Goal: Transaction & Acquisition: Purchase product/service

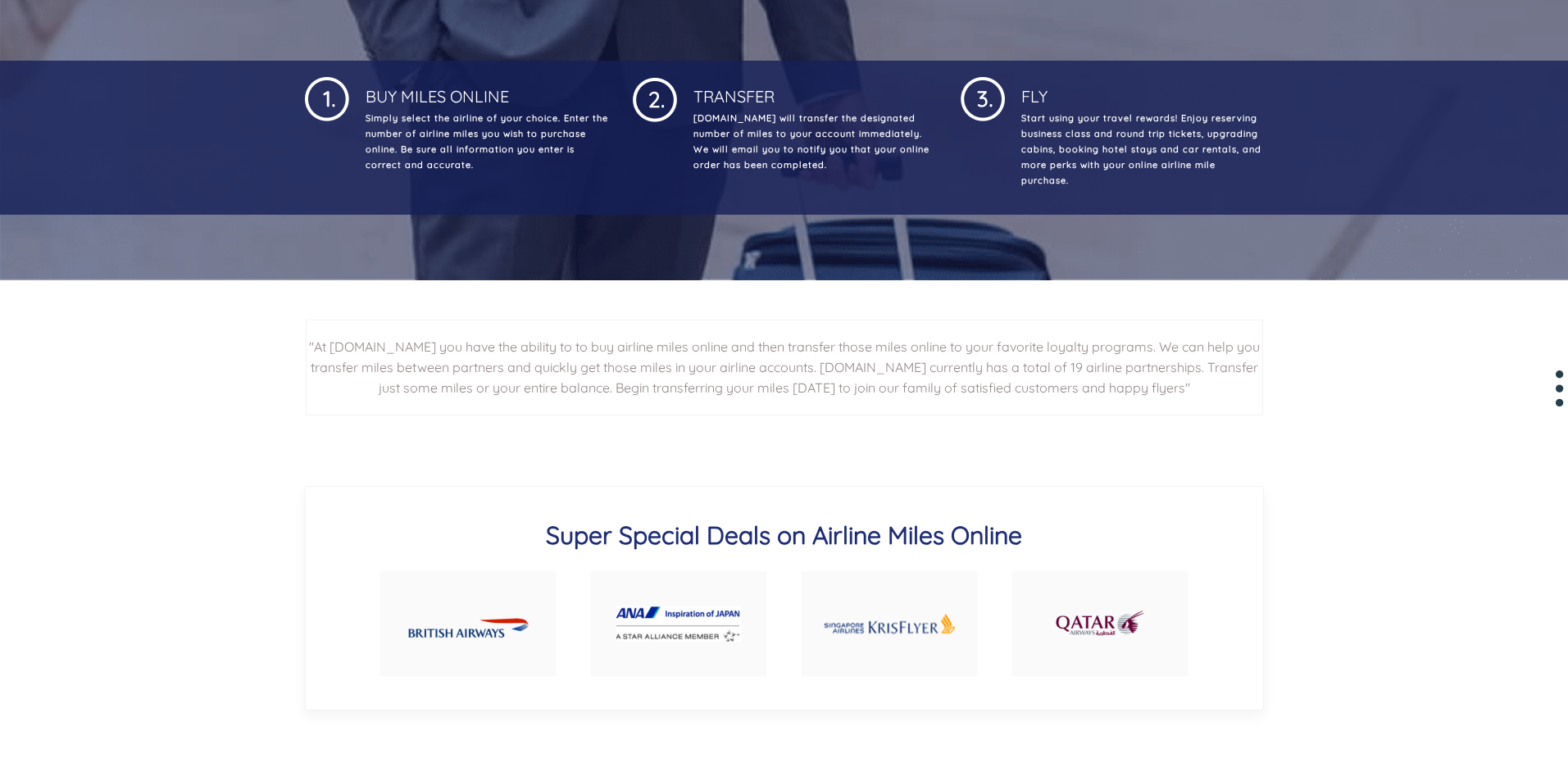
scroll to position [983, 0]
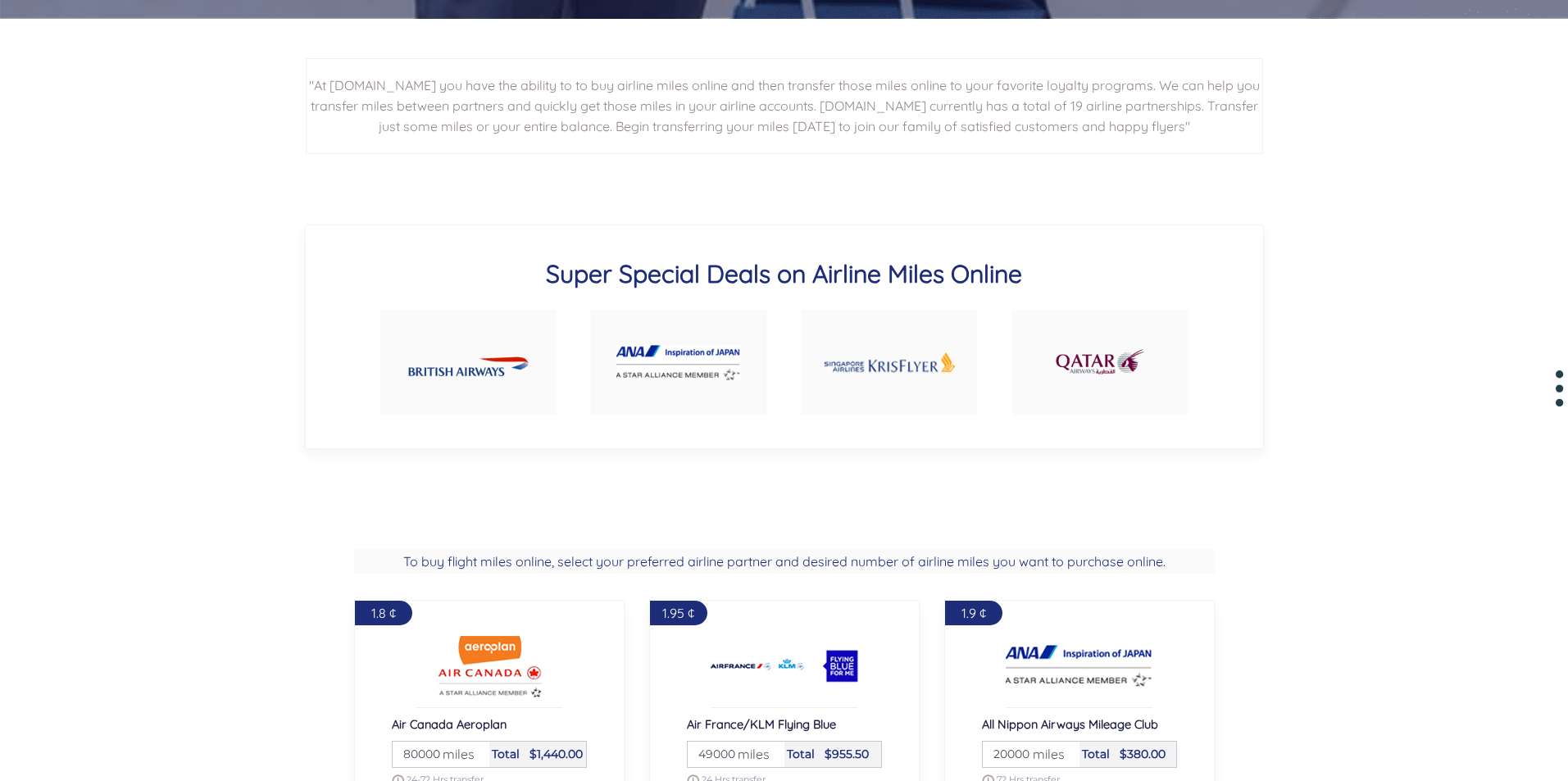
click at [1091, 360] on img at bounding box center [1100, 362] width 92 height 44
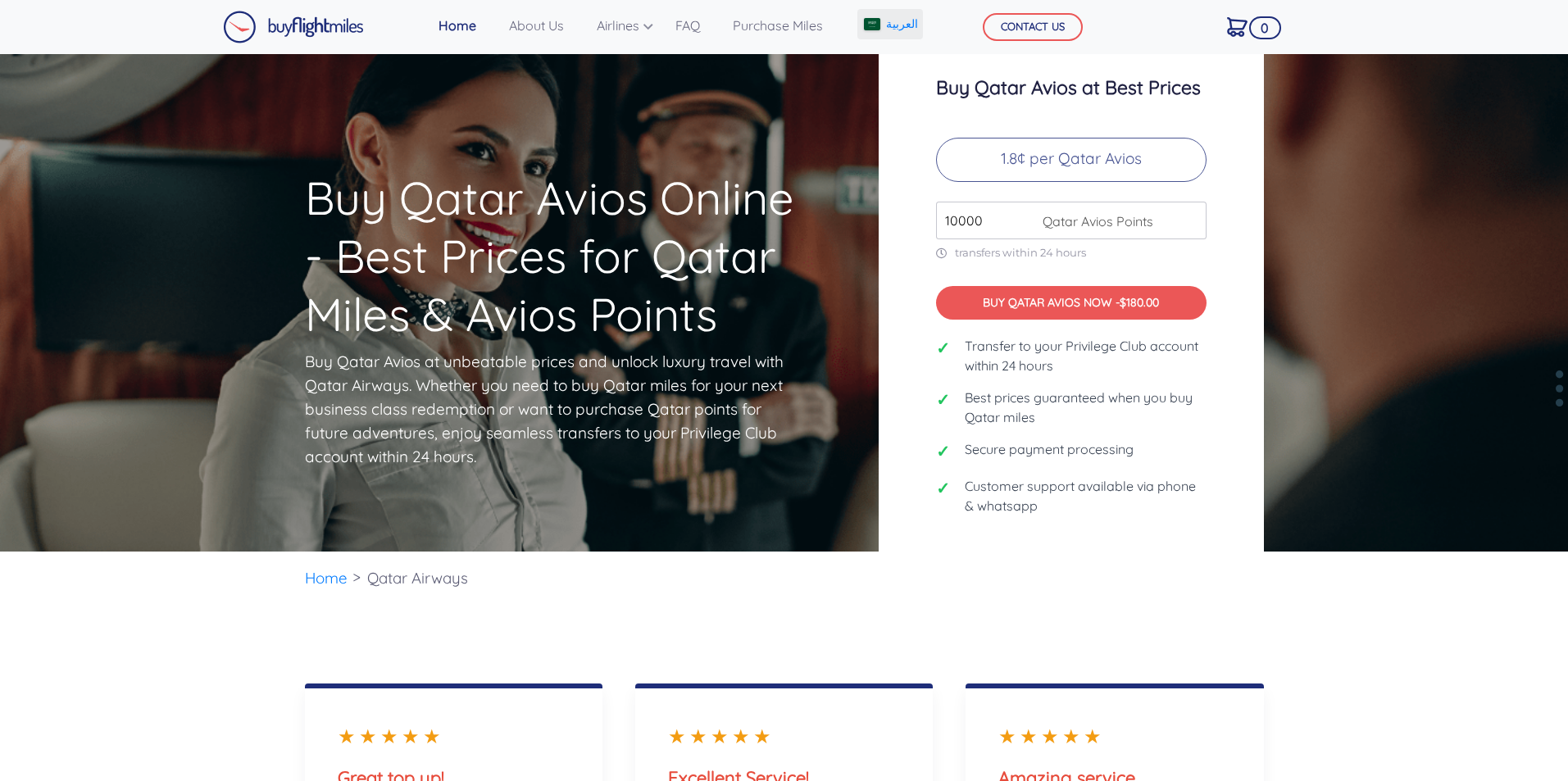
click at [881, 12] on link "العربية" at bounding box center [890, 25] width 65 height 31
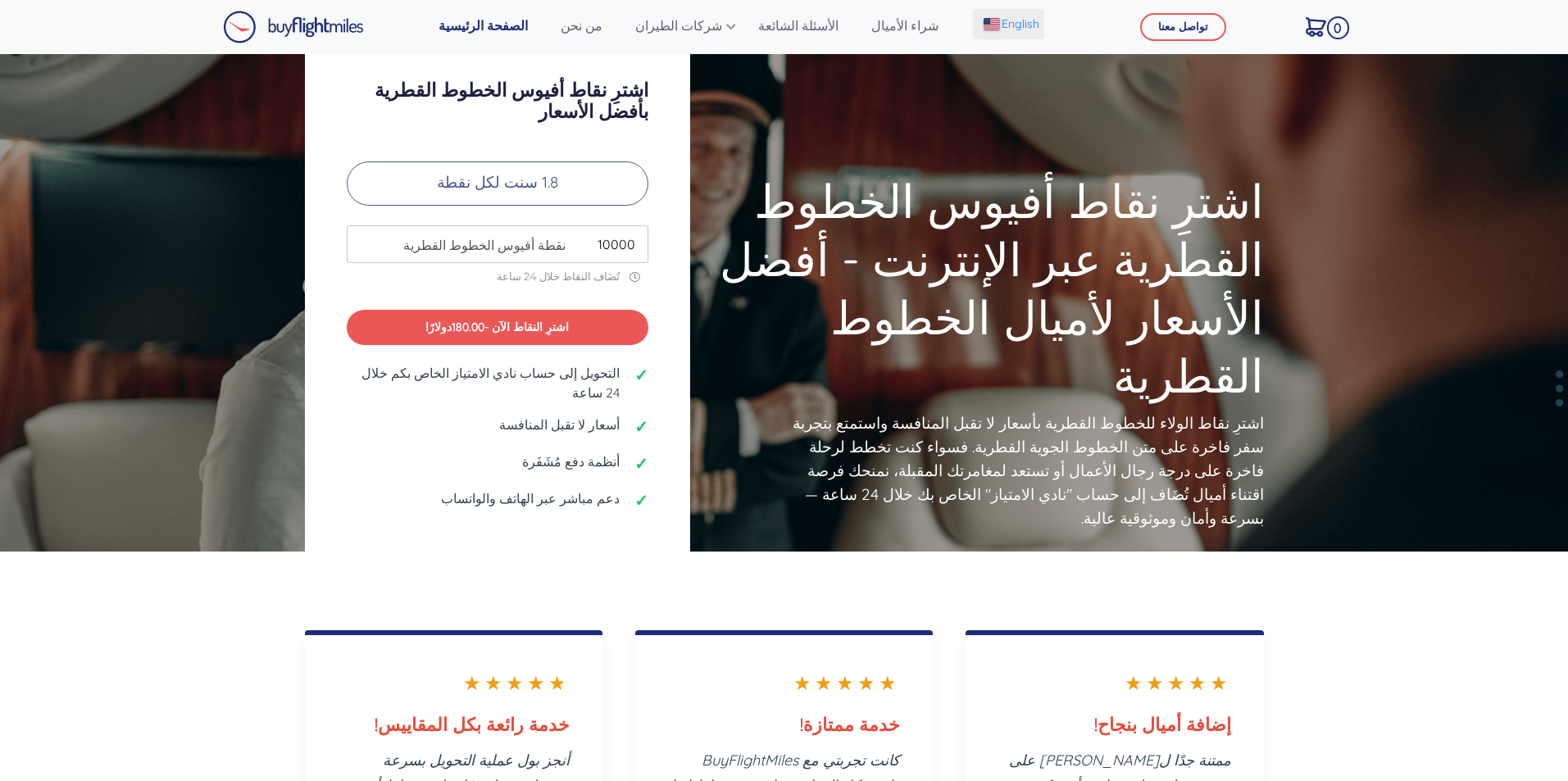
click at [1017, 23] on span "English" at bounding box center [1021, 24] width 37 height 17
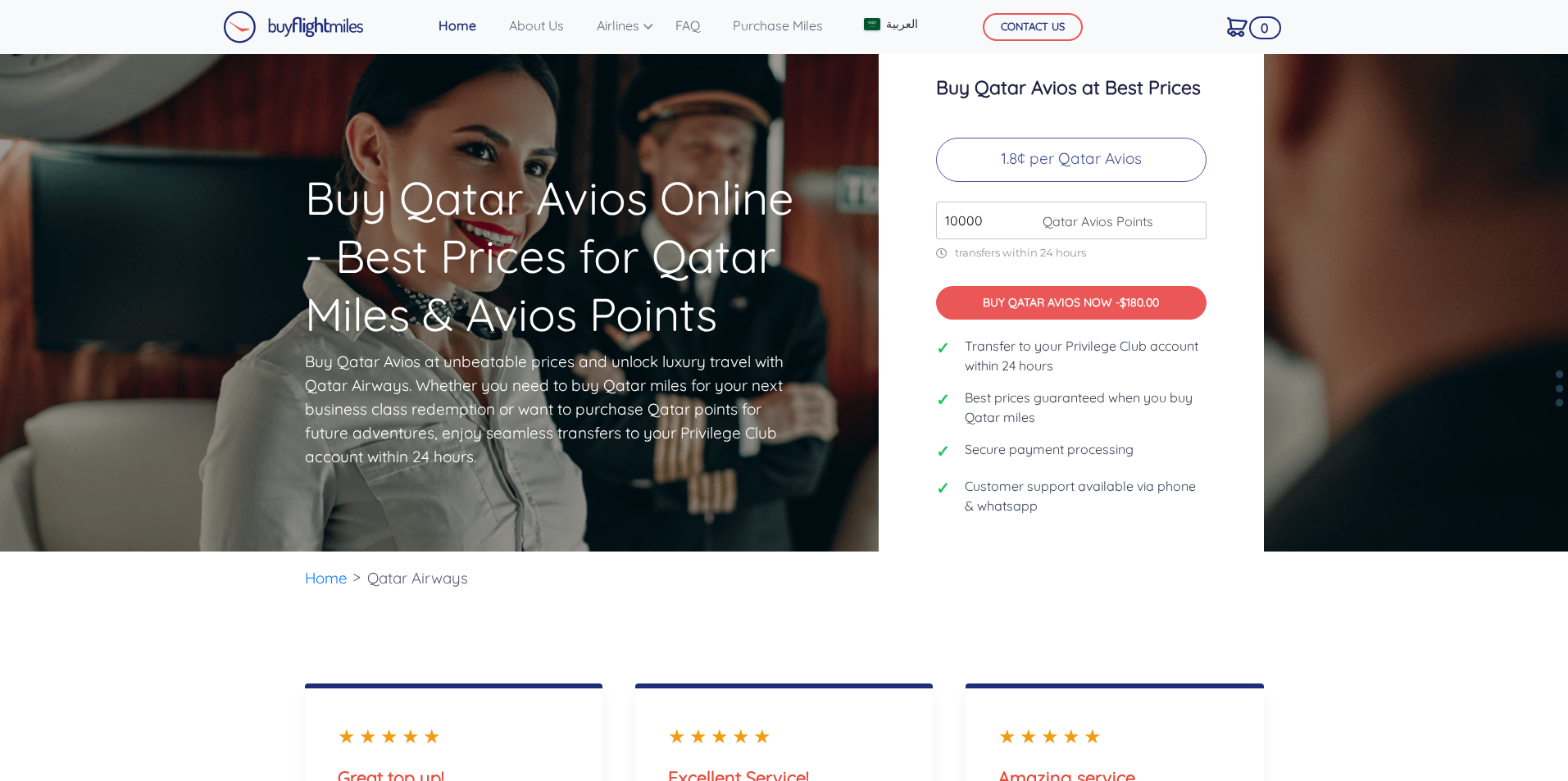
click at [459, 35] on link "Home" at bounding box center [457, 25] width 51 height 33
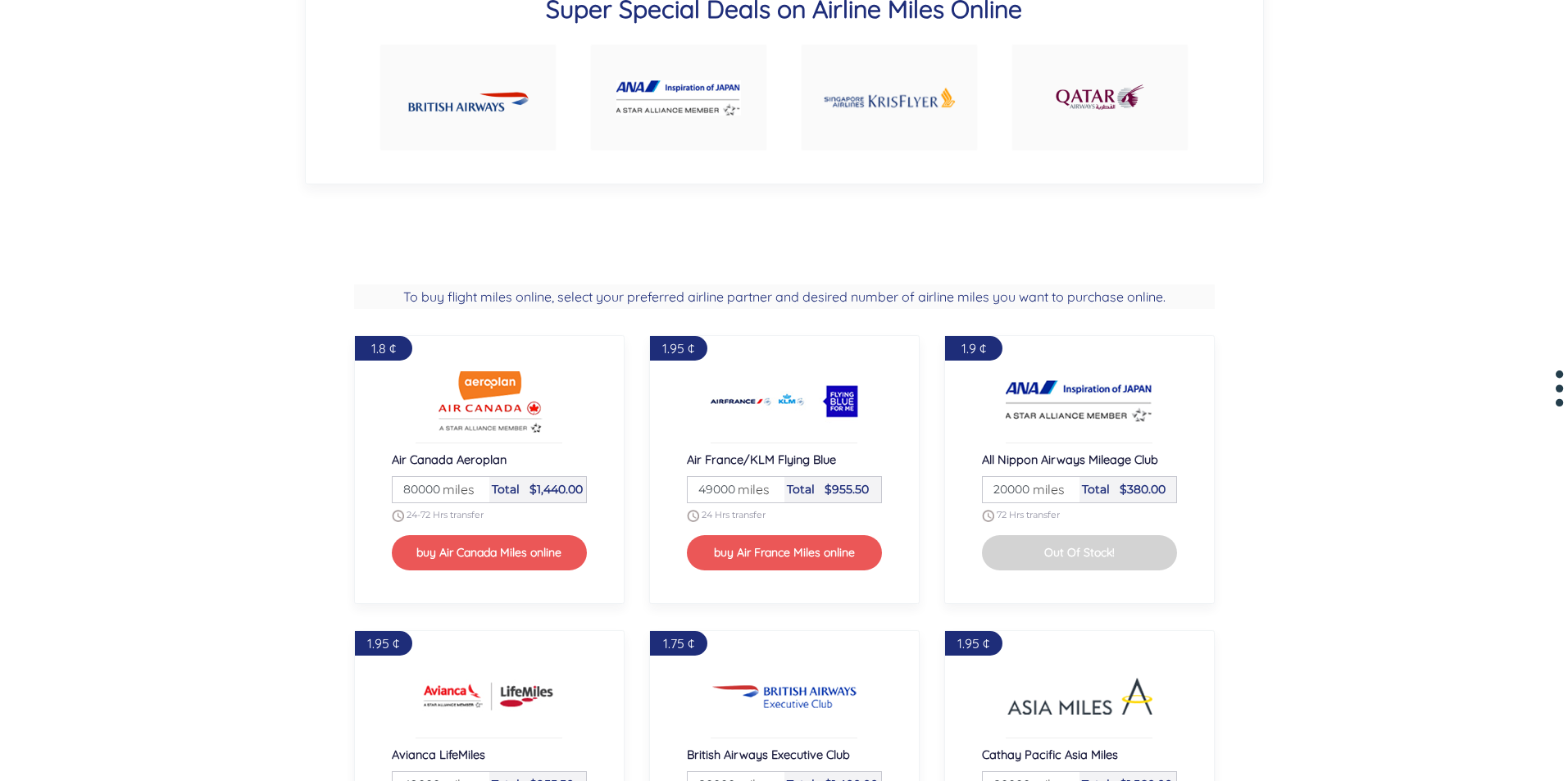
scroll to position [1475, 0]
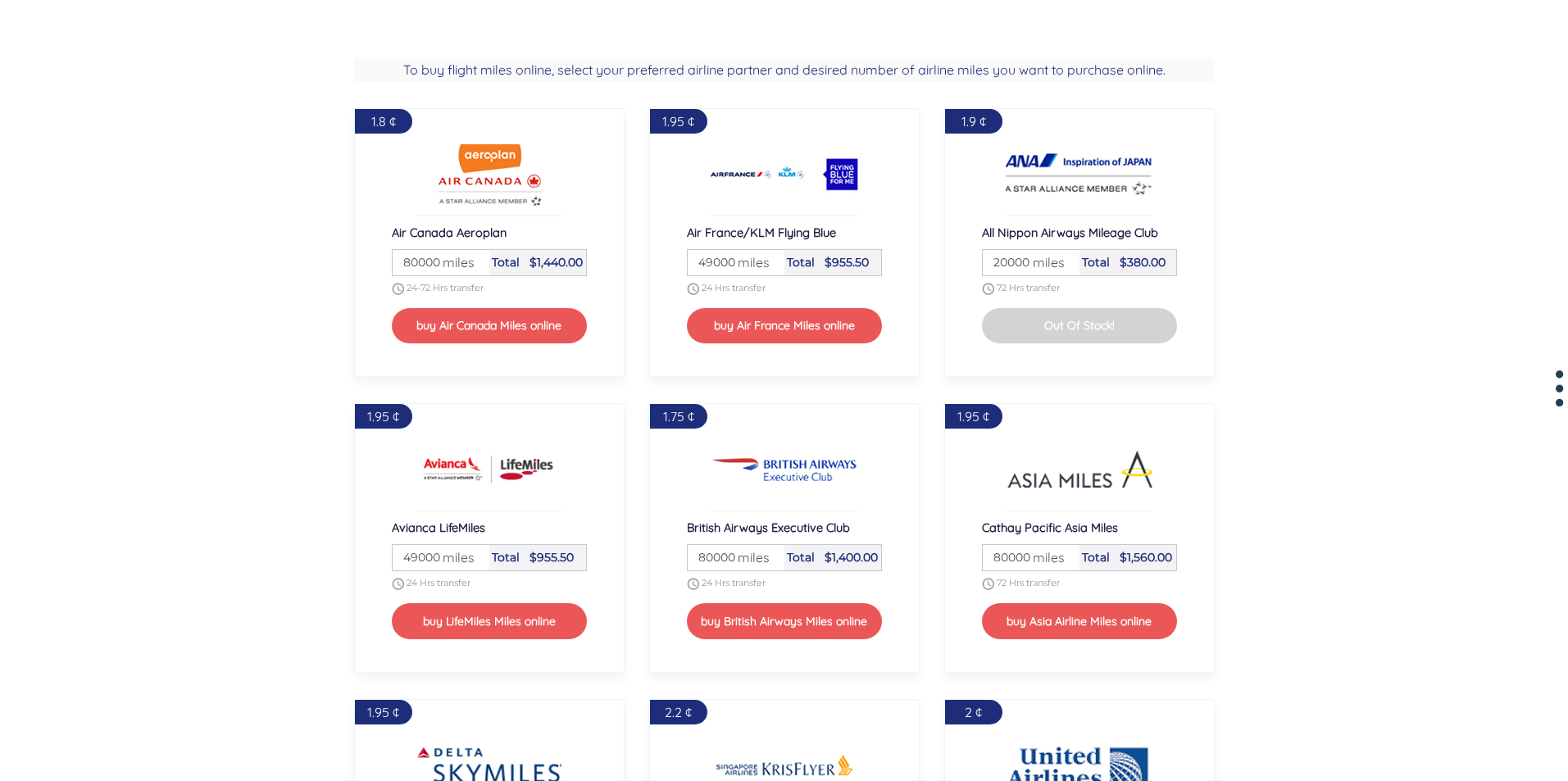
click at [416, 57] on section "To buy flight miles online, select your preferred airline partner and desired n…" at bounding box center [784, 677] width 1568 height 1293
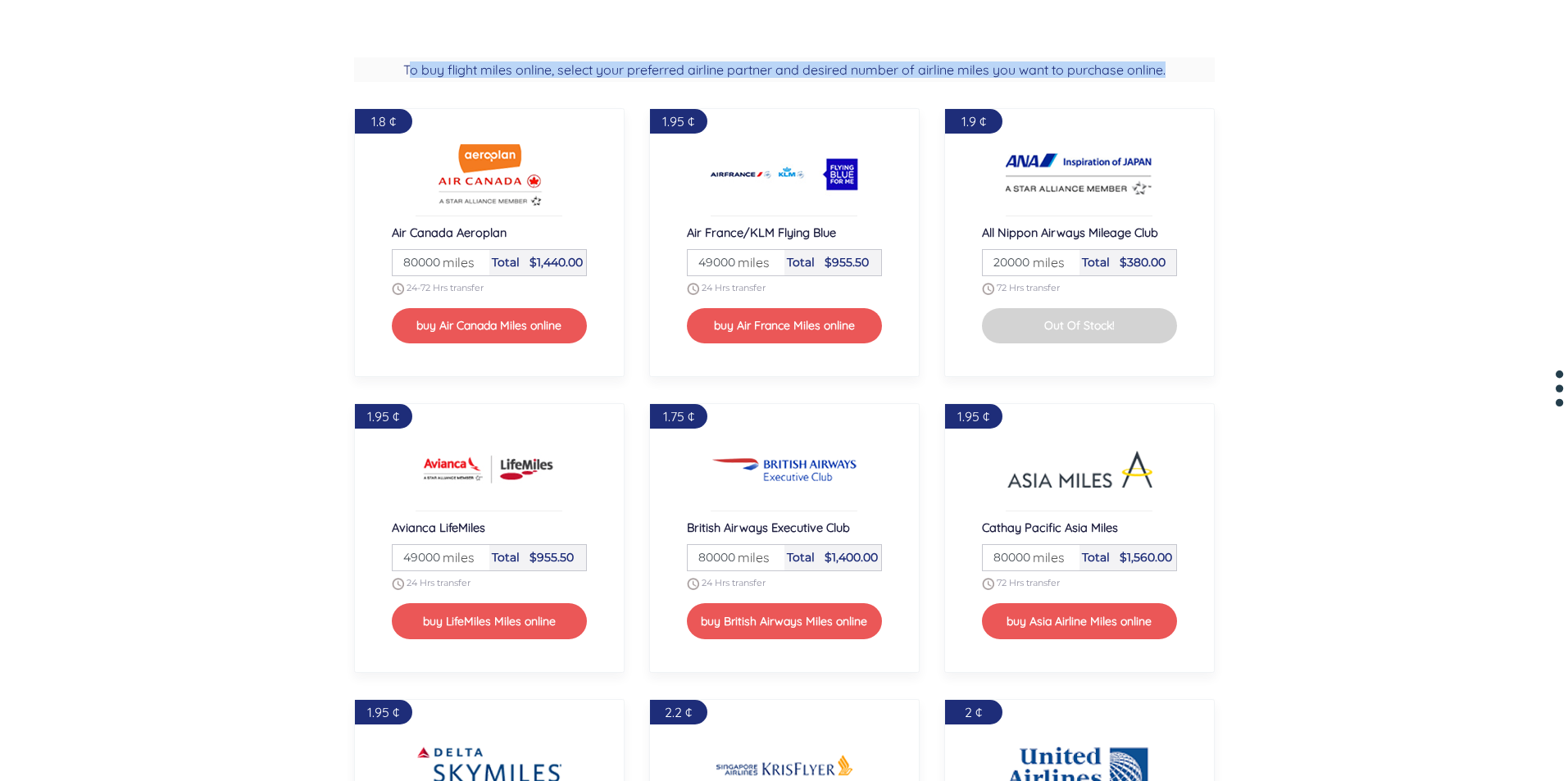
drag, startPoint x: 407, startPoint y: 67, endPoint x: 1199, endPoint y: 81, distance: 792.1
click at [1190, 79] on h2 "To buy flight miles online, select your preferred airline partner and desired n…" at bounding box center [784, 70] width 861 height 25
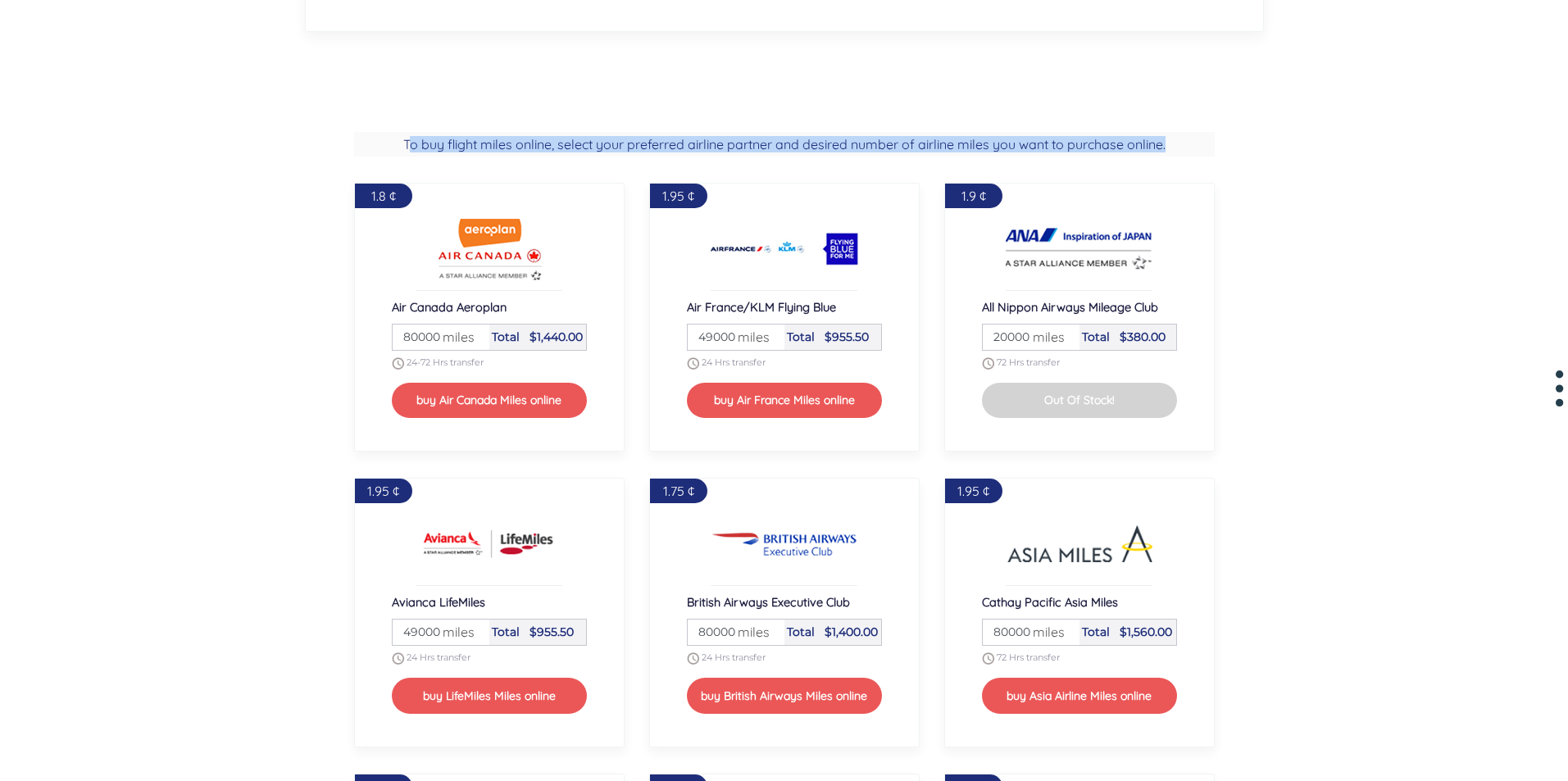
scroll to position [1394, 0]
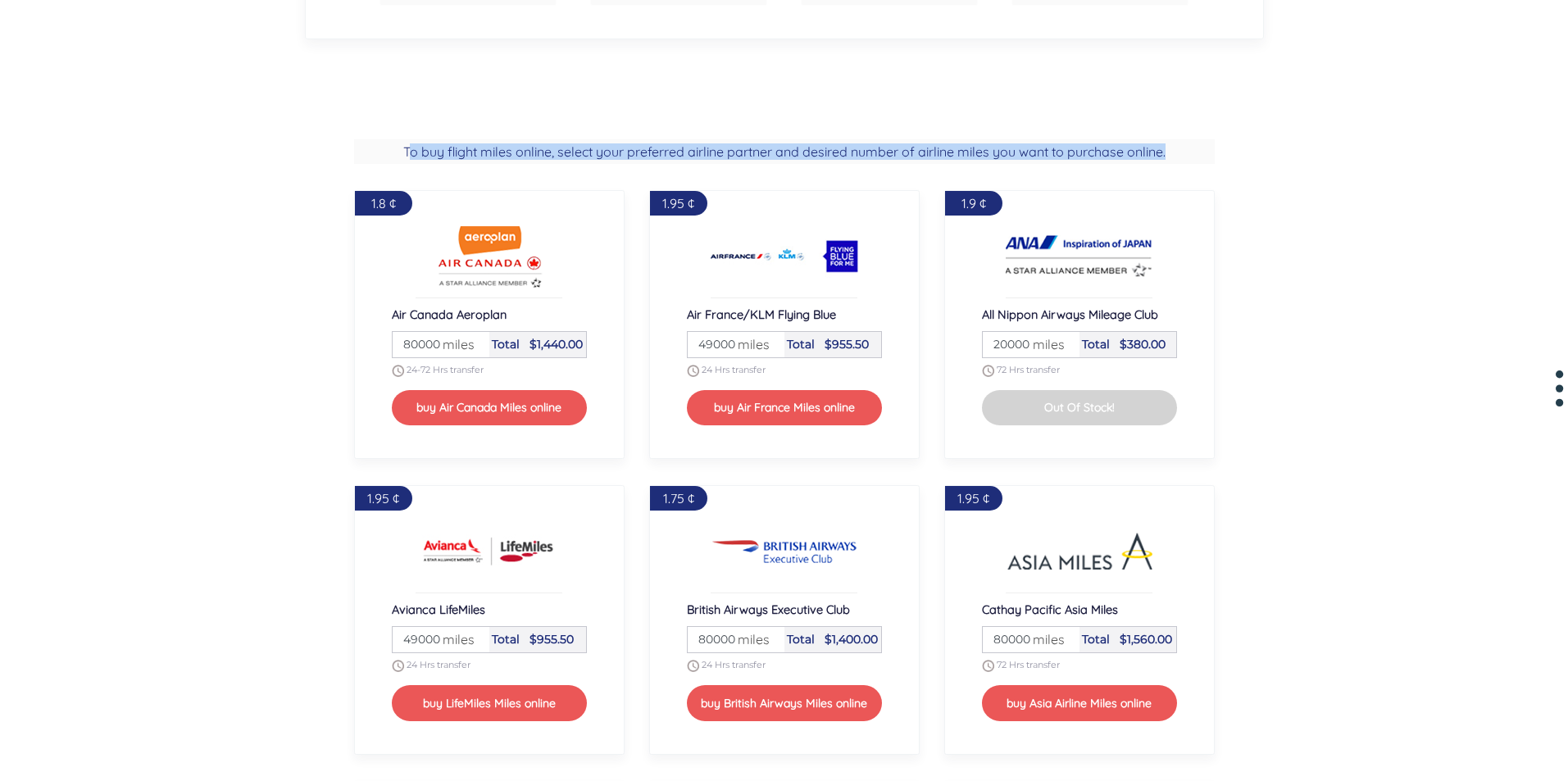
click at [413, 139] on section "To buy flight miles online, select your preferred airline partner and desired n…" at bounding box center [784, 759] width 1568 height 1293
drag, startPoint x: 382, startPoint y: 150, endPoint x: 1162, endPoint y: 156, distance: 780.0
click at [1162, 156] on h2 "To buy flight miles online, select your preferred airline partner and desired n…" at bounding box center [784, 151] width 861 height 25
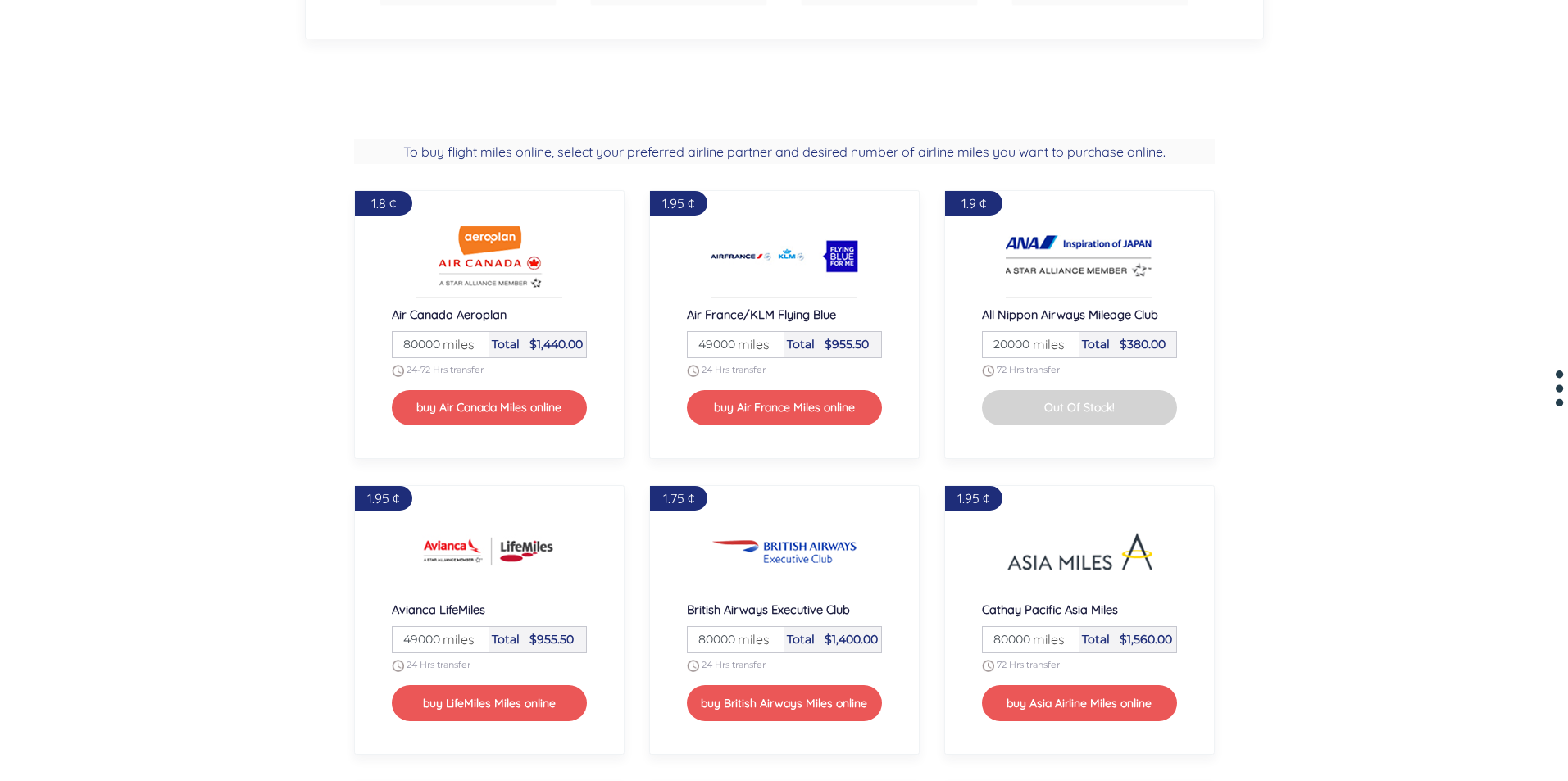
click at [1169, 150] on h2 "To buy flight miles online, select your preferred airline partner and desired n…" at bounding box center [784, 151] width 861 height 25
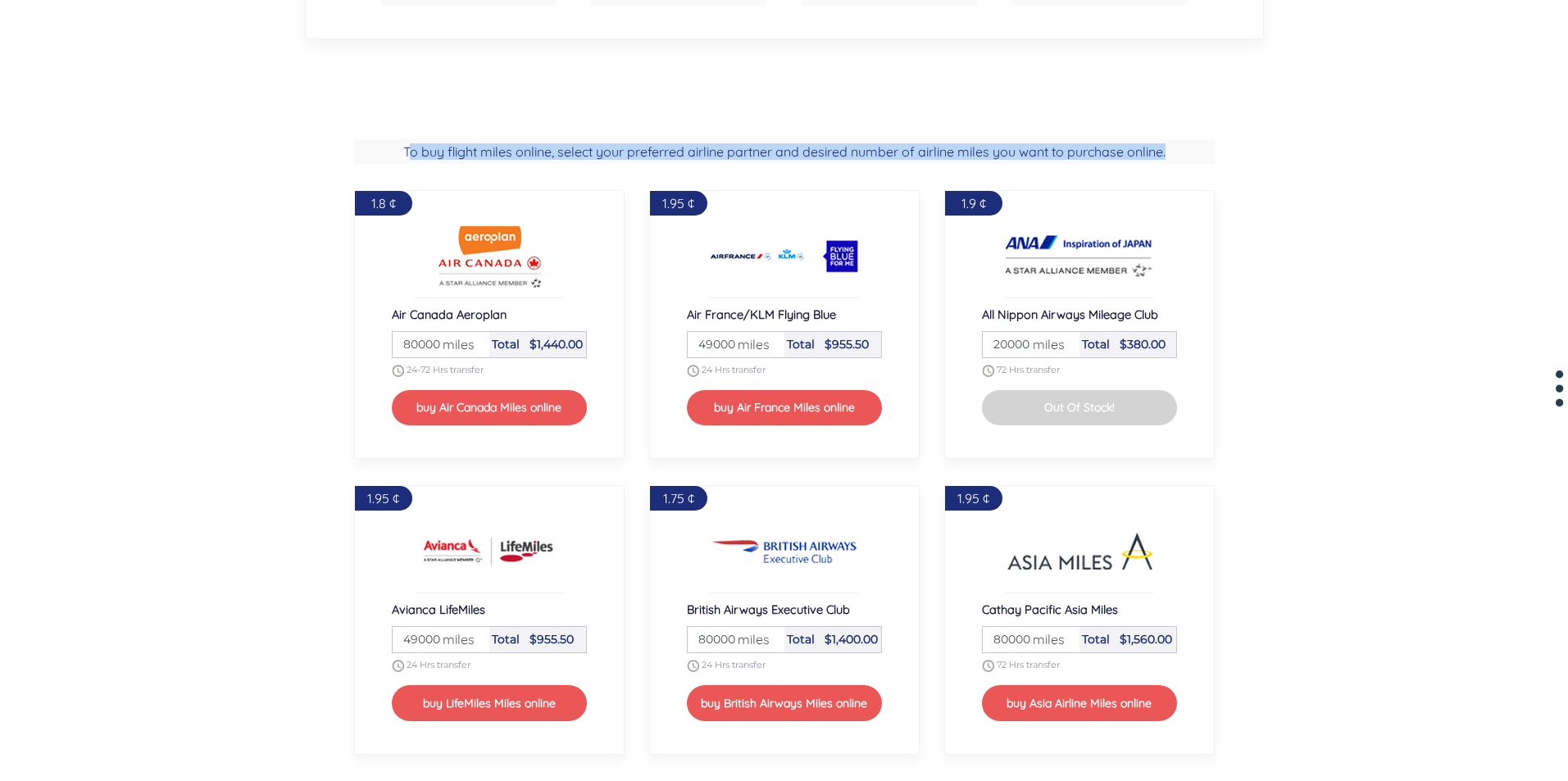
drag, startPoint x: 406, startPoint y: 150, endPoint x: 556, endPoint y: 207, distance: 160.5
click at [1220, 127] on section "To buy flight miles online, select your preferred airline partner and desired n…" at bounding box center [784, 759] width 1568 height 1293
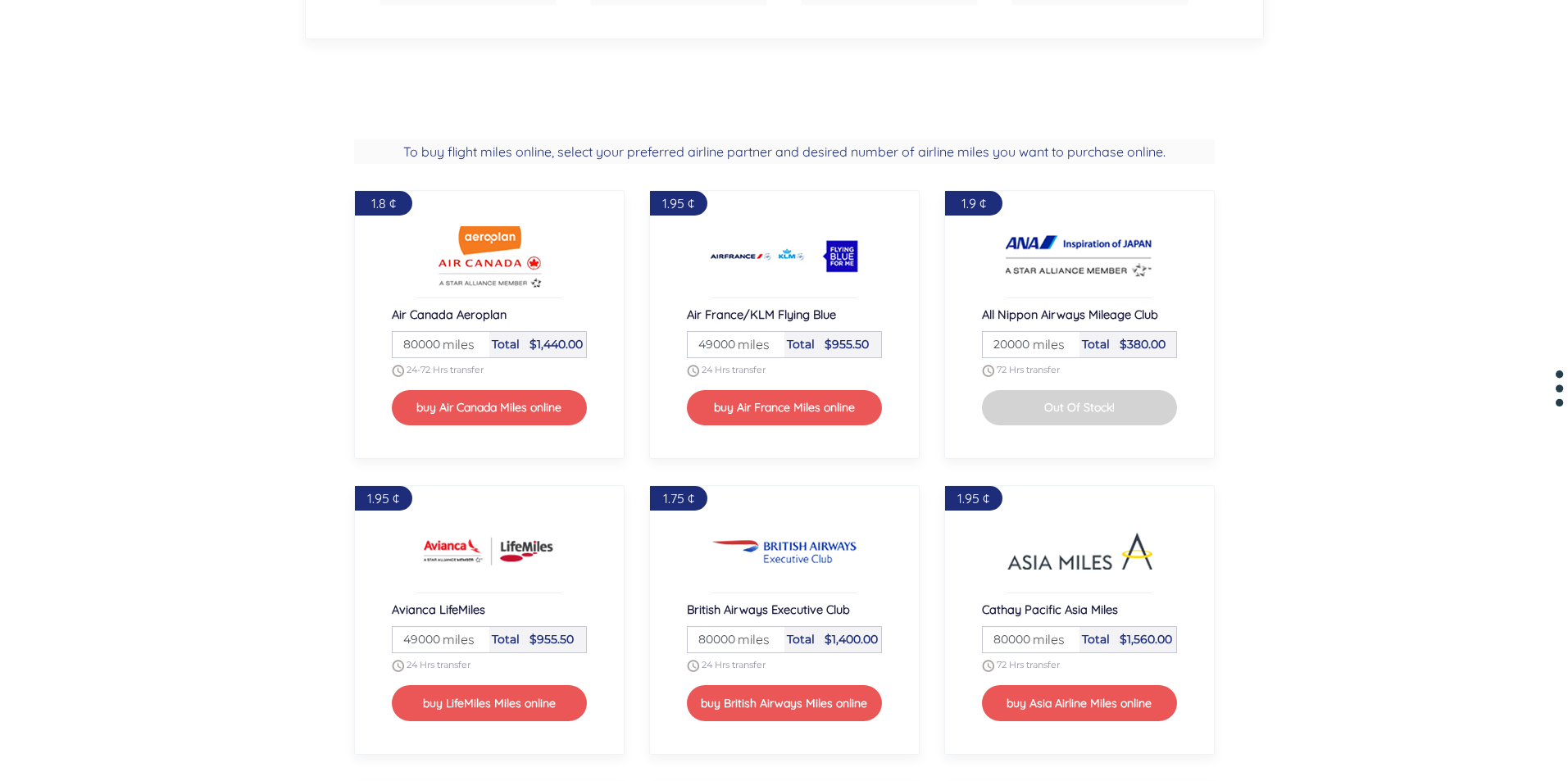
click at [381, 150] on h2 "To buy flight miles online, select your preferred airline partner and desired n…" at bounding box center [784, 151] width 861 height 25
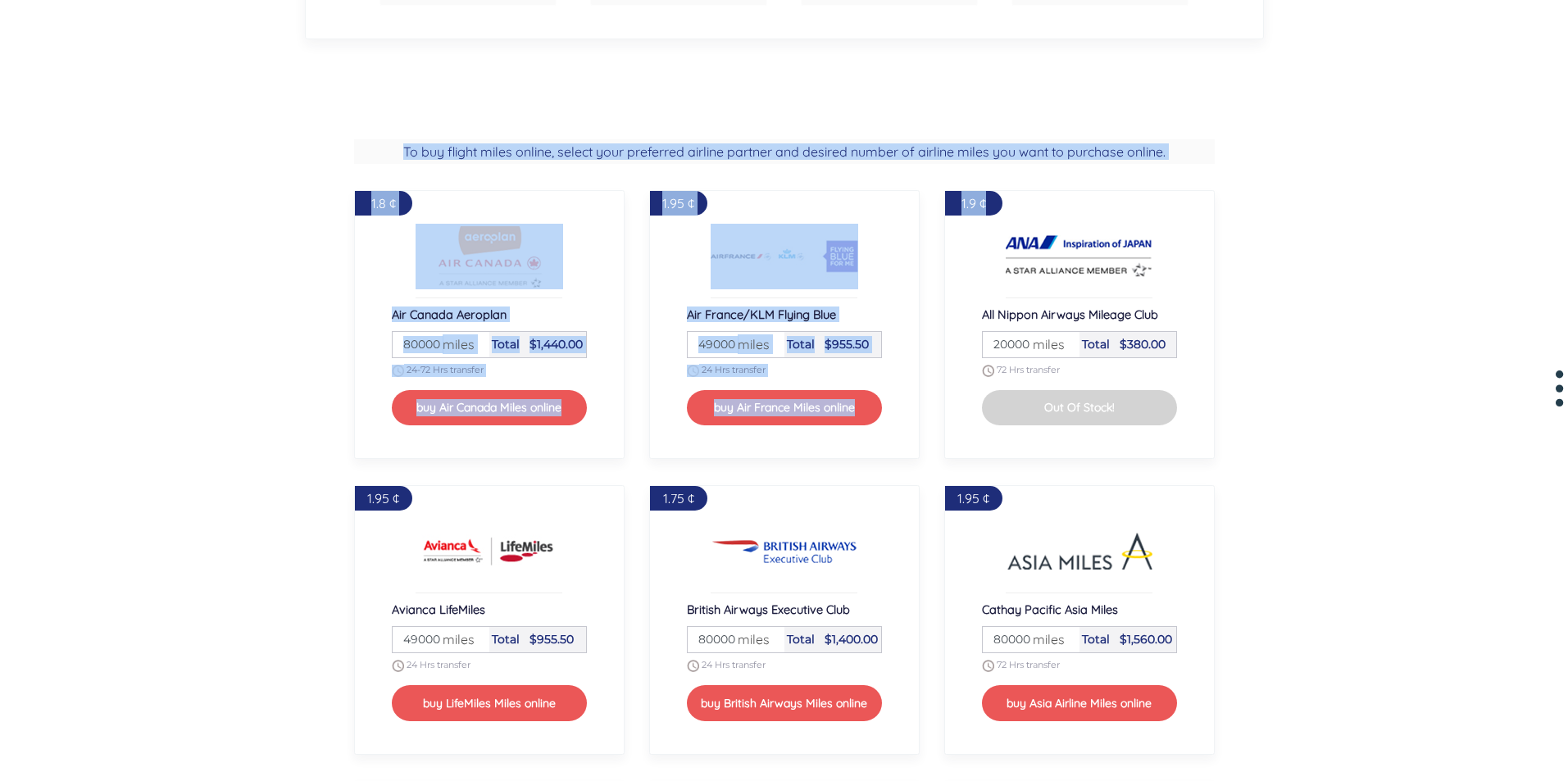
drag, startPoint x: 403, startPoint y: 146, endPoint x: 1191, endPoint y: 175, distance: 788.5
click at [1191, 175] on div "To buy flight miles online, select your preferred airline partner and desired n…" at bounding box center [784, 753] width 886 height 1227
click at [1047, 106] on main "Buyflightmiles.com is in no way affiliated with any of the airlines found on th…" at bounding box center [784, 789] width 1568 height 4257
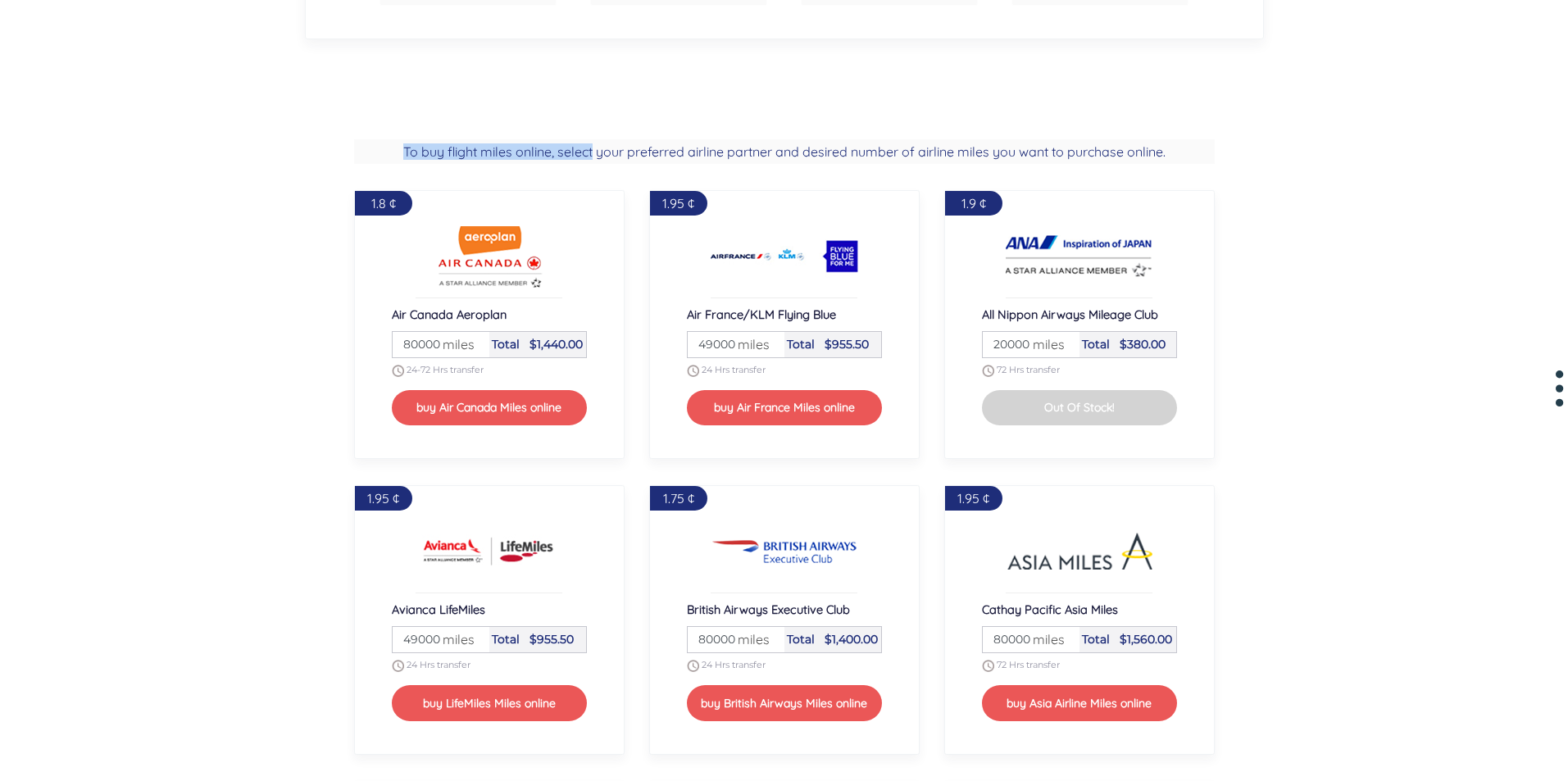
drag, startPoint x: 405, startPoint y: 149, endPoint x: 594, endPoint y: 155, distance: 189.1
click at [592, 153] on h2 "To buy flight miles online, select your preferred airline partner and desired n…" at bounding box center [784, 151] width 861 height 25
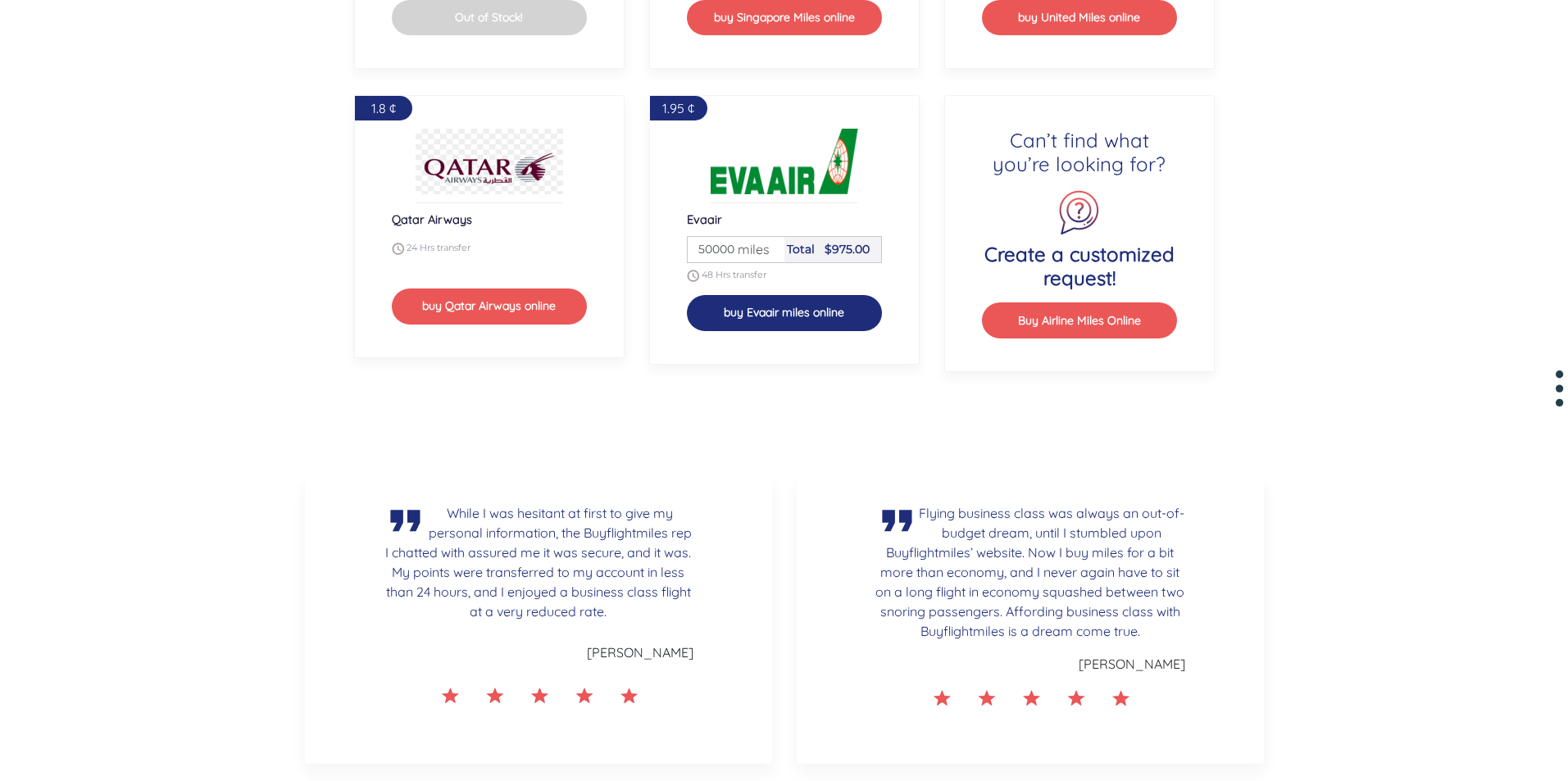
scroll to position [2377, 0]
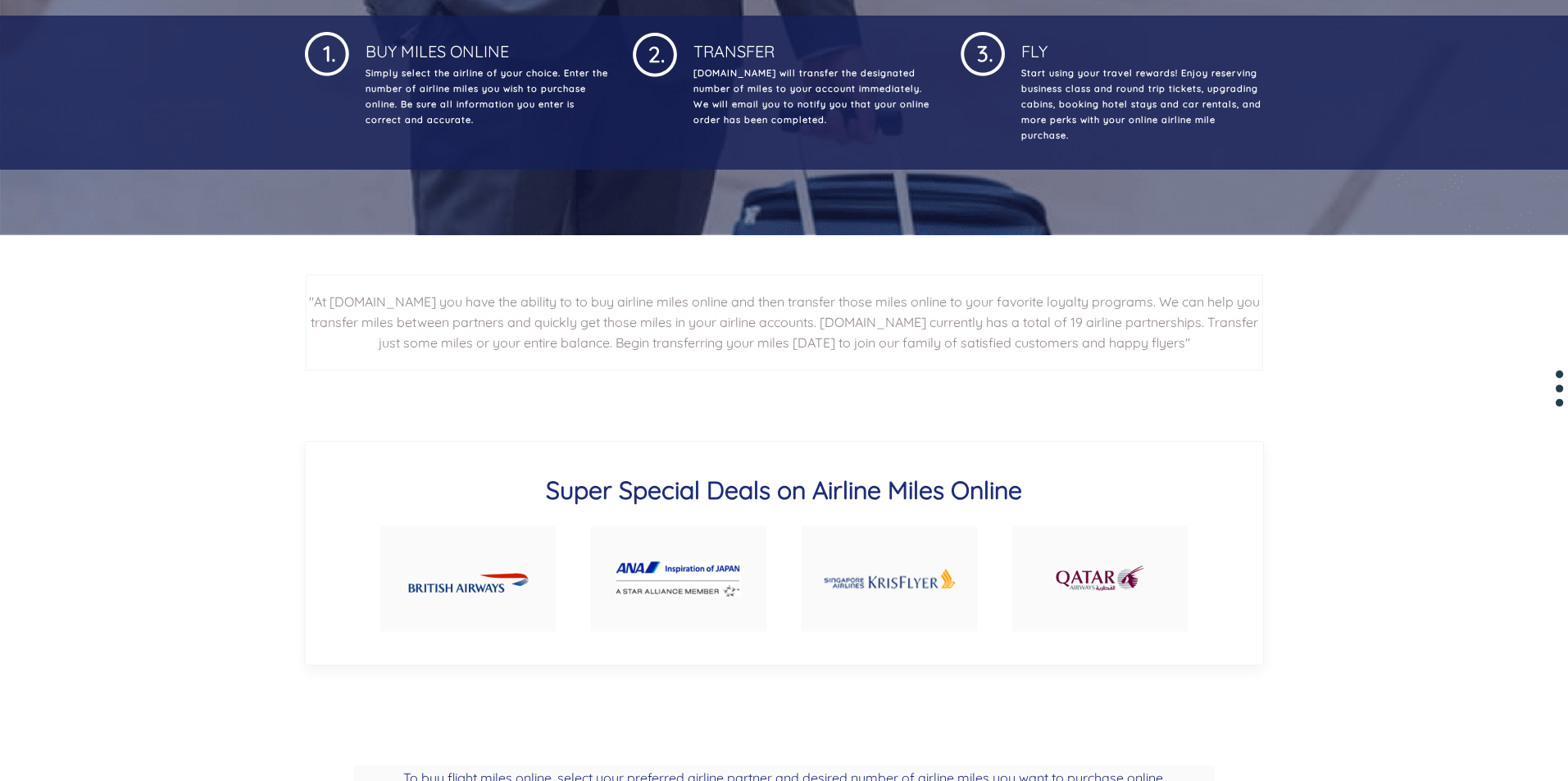
scroll to position [983, 0]
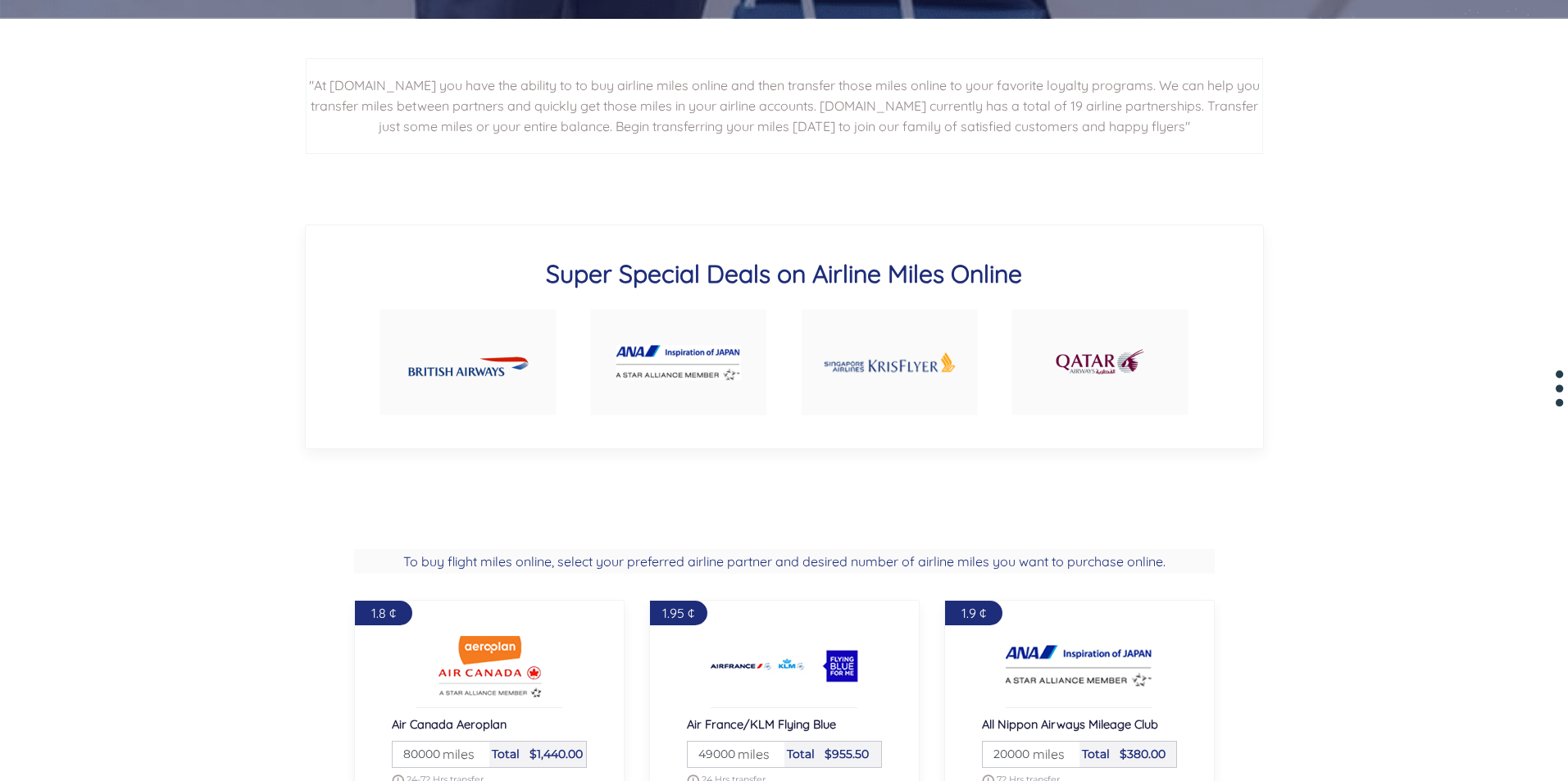
click at [1124, 364] on img at bounding box center [1100, 362] width 92 height 44
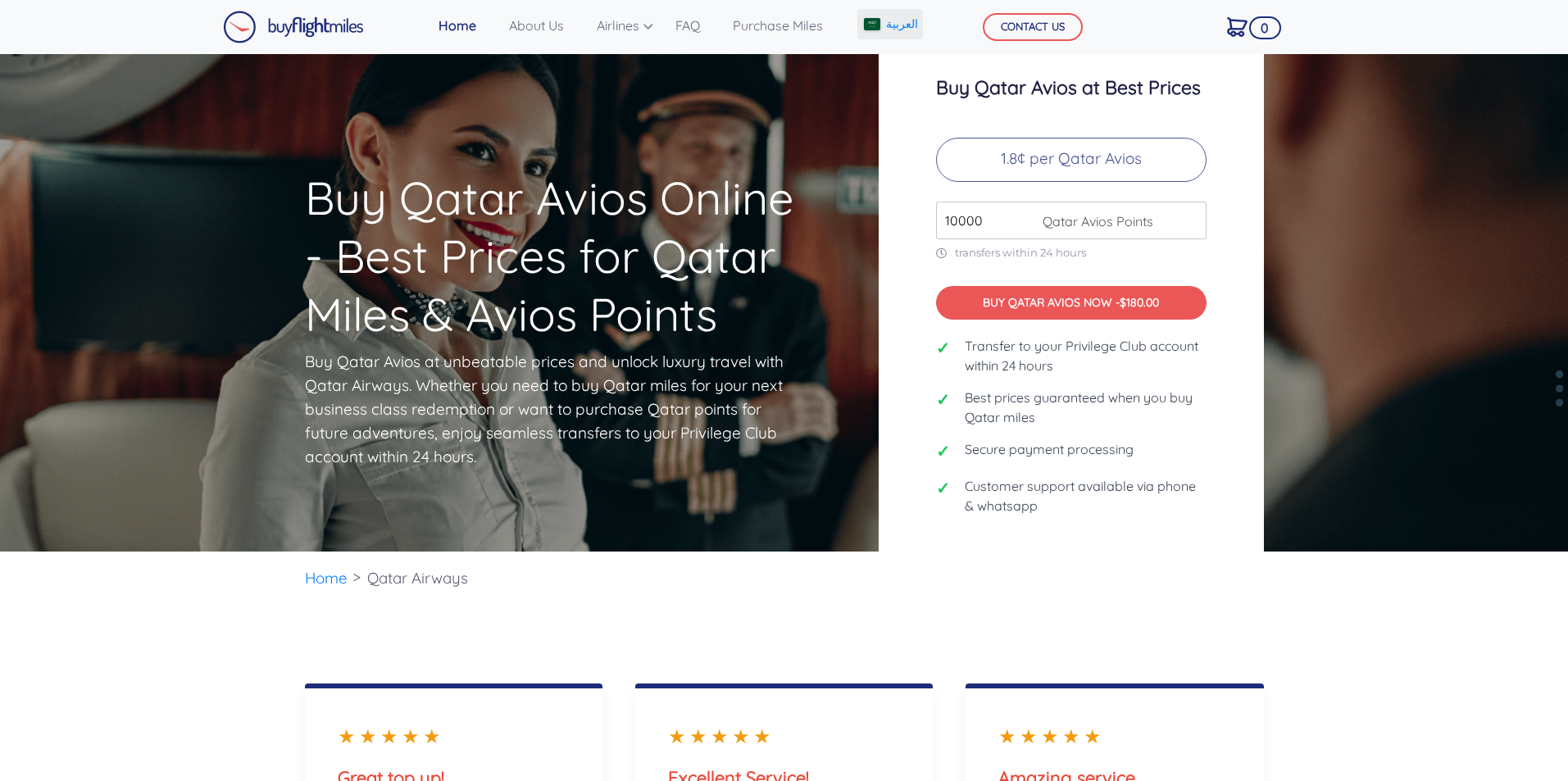
click at [868, 27] on img at bounding box center [871, 24] width 16 height 12
